Goal: Information Seeking & Learning: Learn about a topic

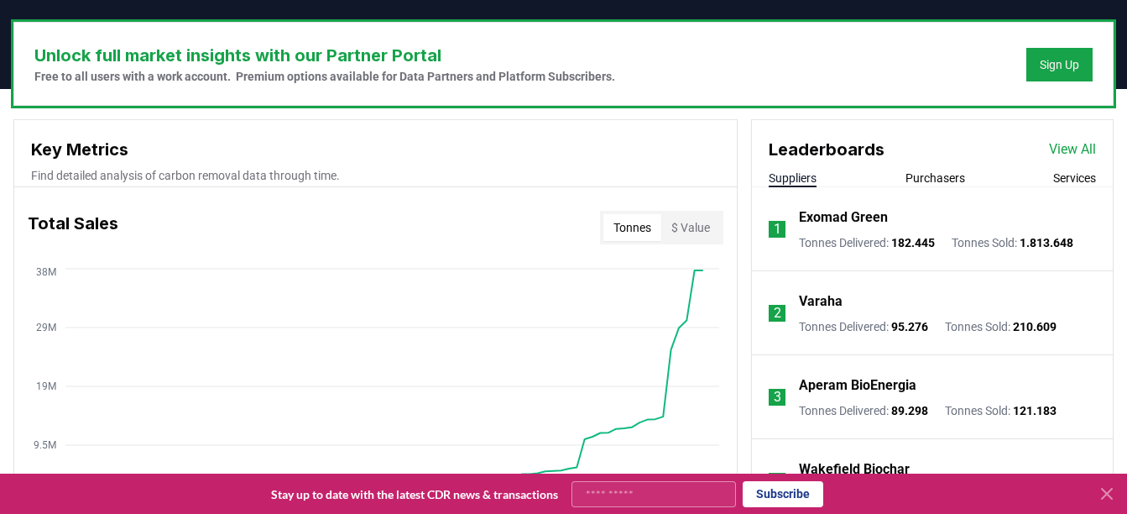
scroll to position [504, 0]
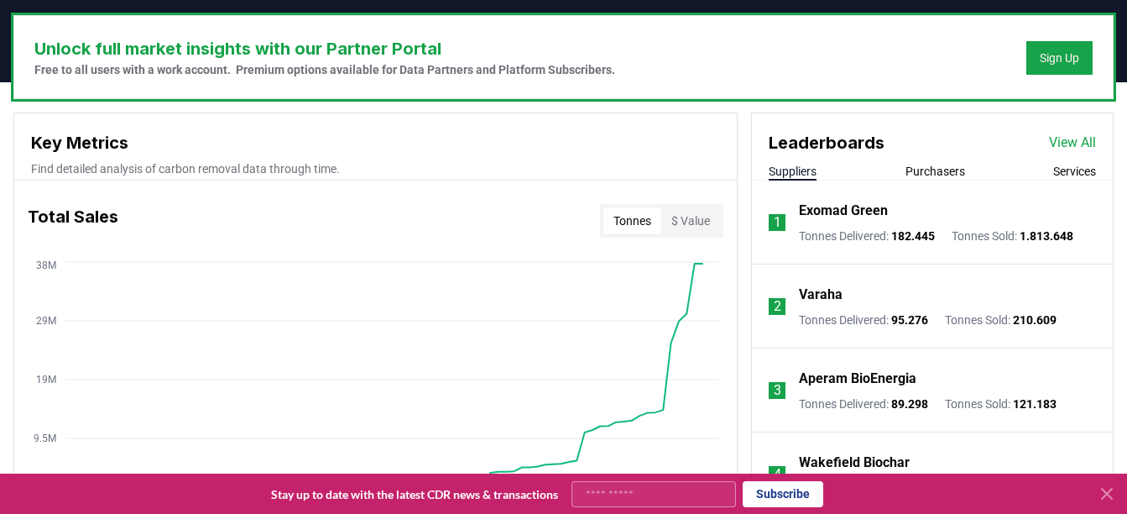
click at [1101, 495] on icon at bounding box center [1107, 493] width 20 height 20
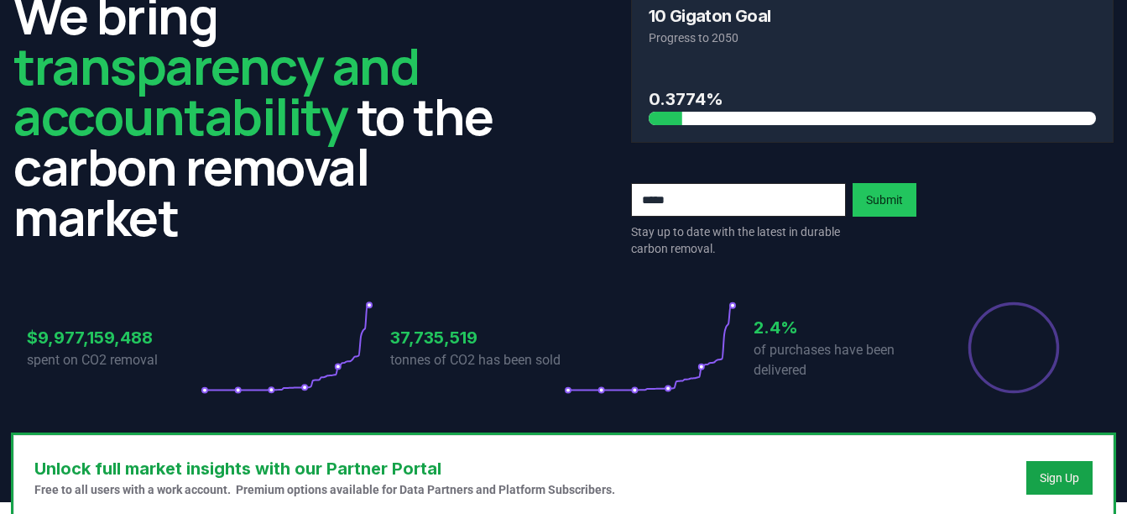
scroll to position [0, 0]
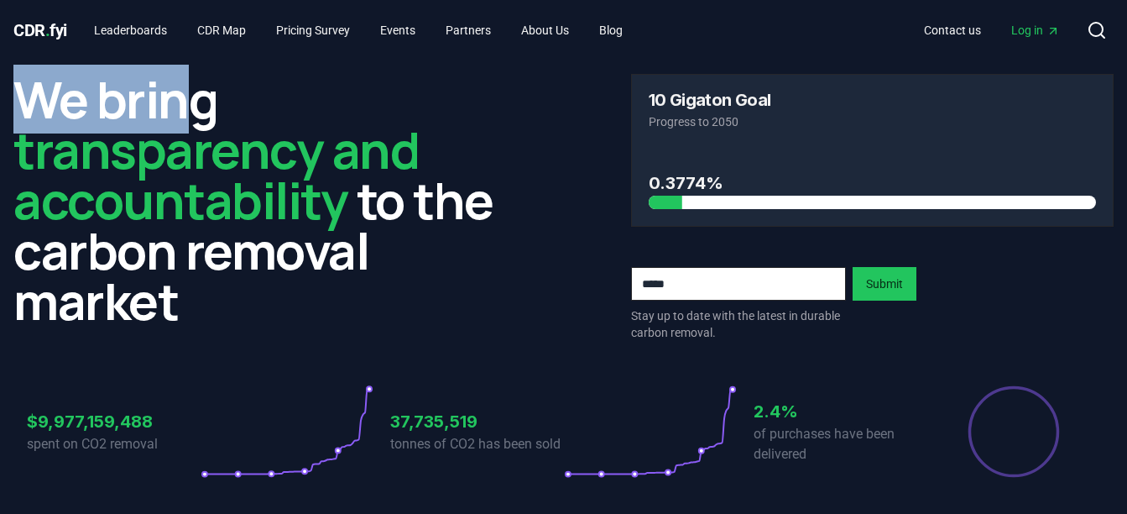
drag, startPoint x: 0, startPoint y: 81, endPoint x: 191, endPoint y: 107, distance: 193.0
click at [191, 107] on div "We bring transparency and accountability to the carbon removal market 10 Gigato…" at bounding box center [563, 289] width 1127 height 458
drag, startPoint x: 191, startPoint y: 107, endPoint x: 36, endPoint y: 94, distance: 155.8
click at [36, 94] on h2 "We bring transparency and accountability to the carbon removal market" at bounding box center [254, 200] width 483 height 252
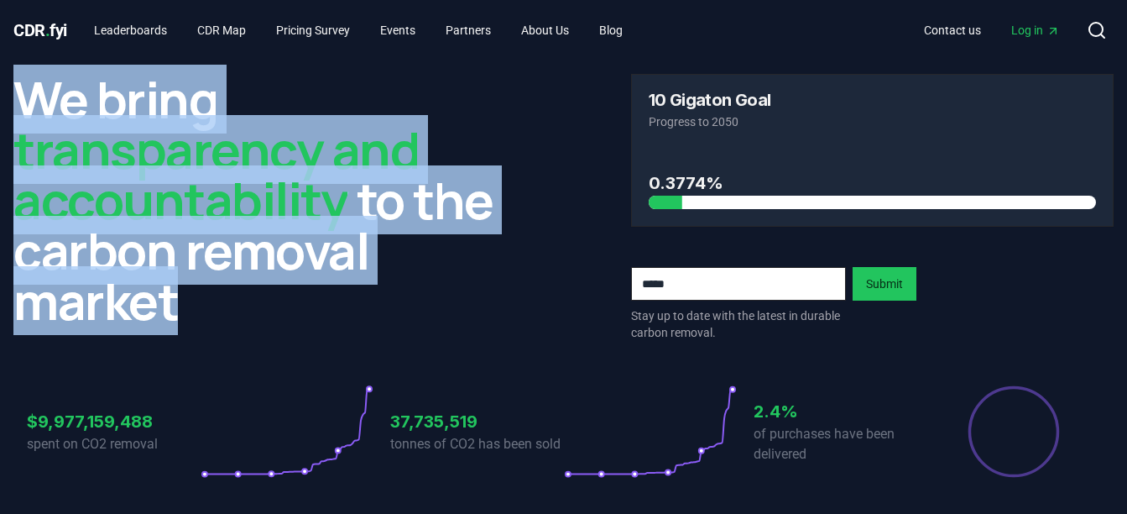
drag, startPoint x: 22, startPoint y: 97, endPoint x: 434, endPoint y: 313, distance: 465.5
click at [434, 313] on h2 "We bring transparency and accountability to the carbon removal market" at bounding box center [254, 200] width 483 height 252
click at [570, 37] on link "About Us" at bounding box center [545, 30] width 75 height 30
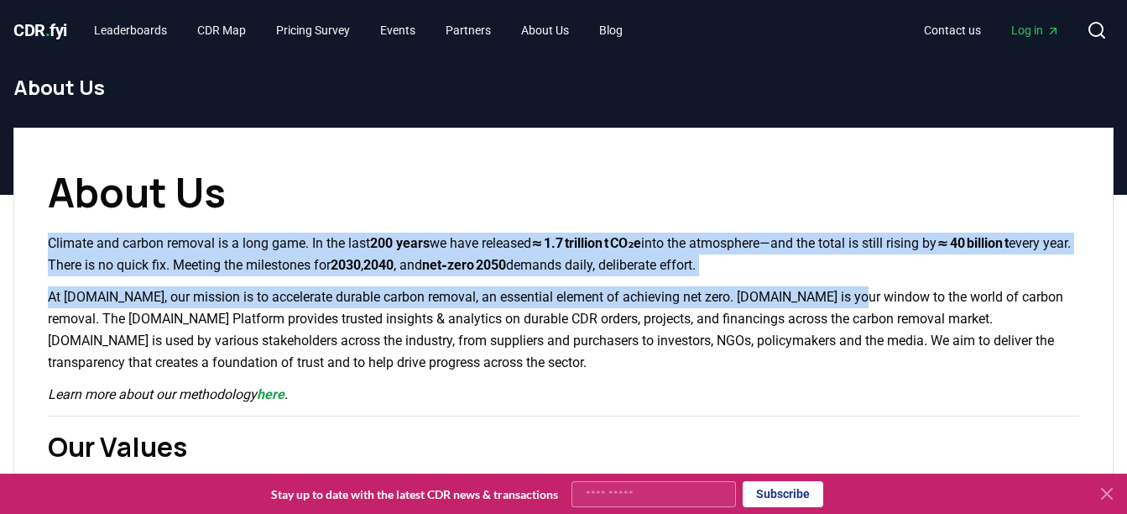
drag, startPoint x: 31, startPoint y: 245, endPoint x: 858, endPoint y: 285, distance: 827.6
drag, startPoint x: 858, startPoint y: 285, endPoint x: 843, endPoint y: 304, distance: 23.9
click at [843, 304] on p "At [DOMAIN_NAME], our mission is to accelerate durable carbon removal, an essen…" at bounding box center [563, 329] width 1031 height 87
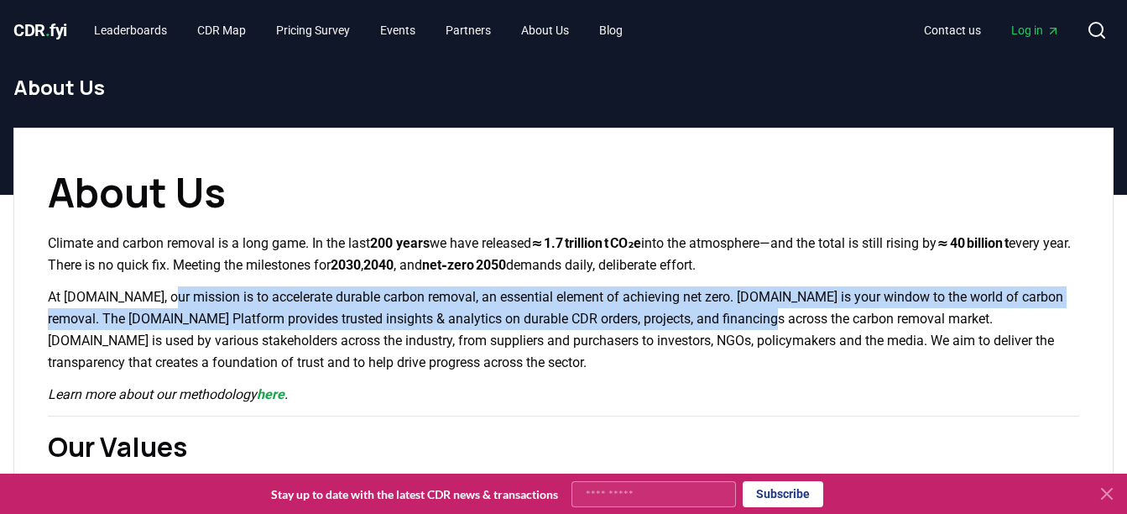
drag, startPoint x: 162, startPoint y: 293, endPoint x: 773, endPoint y: 329, distance: 612.0
click at [773, 329] on p "At [DOMAIN_NAME], our mission is to accelerate durable carbon removal, an essen…" at bounding box center [563, 329] width 1031 height 87
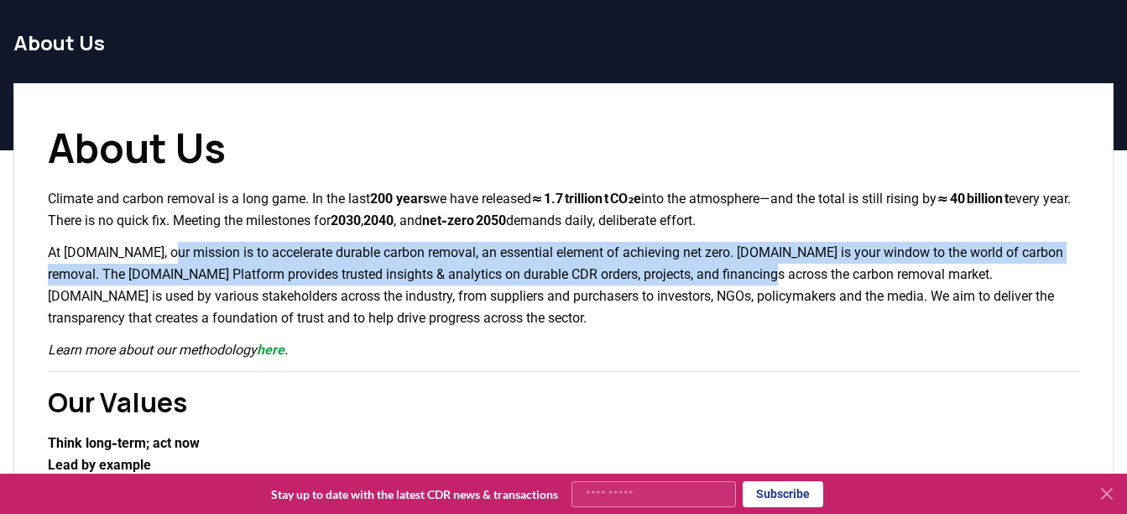
scroll to position [84, 0]
